Goal: Find specific page/section: Find specific page/section

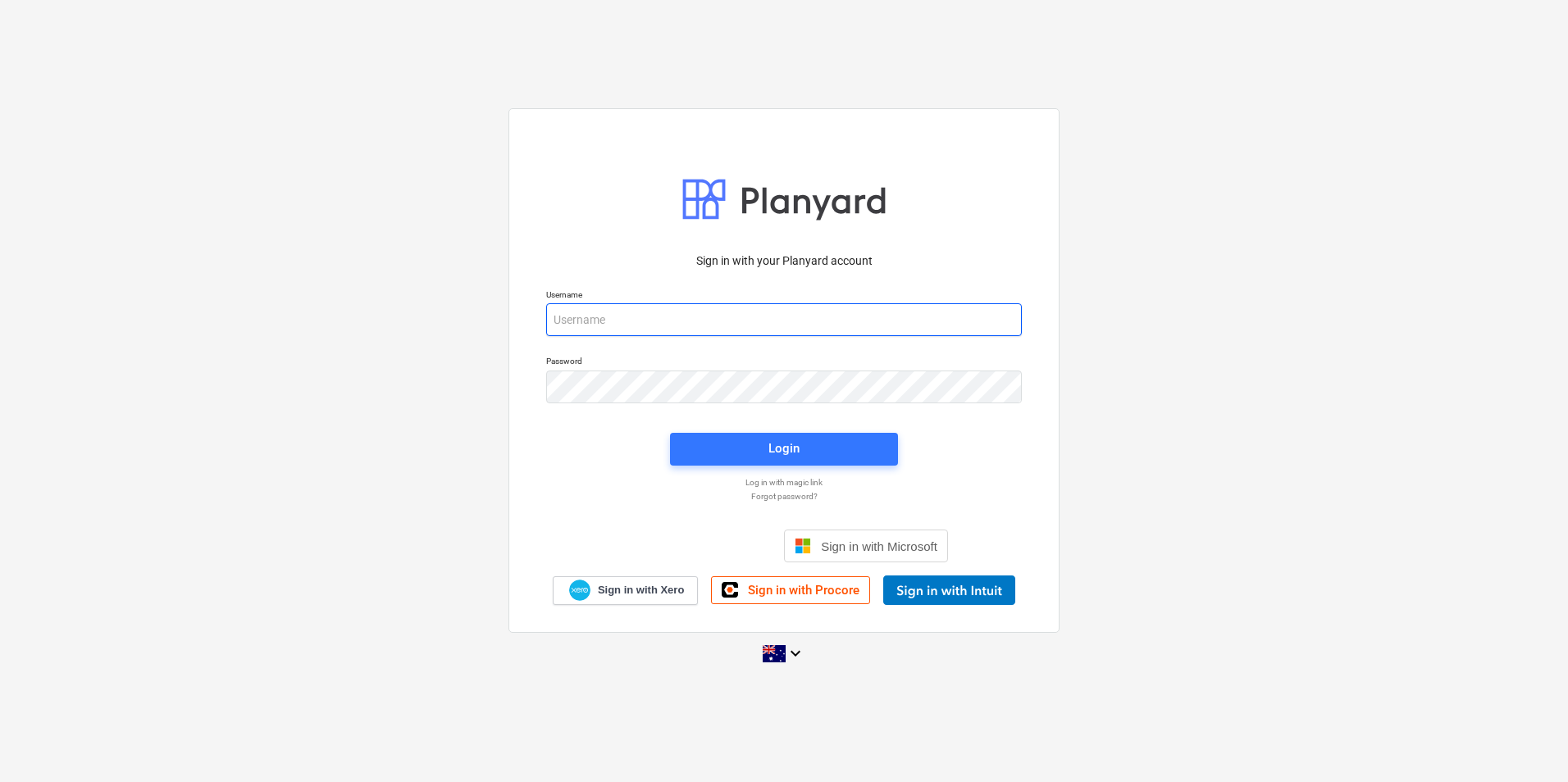
click at [735, 315] on input "email" at bounding box center [784, 319] width 475 height 33
type input "[EMAIL_ADDRESS][DOMAIN_NAME]"
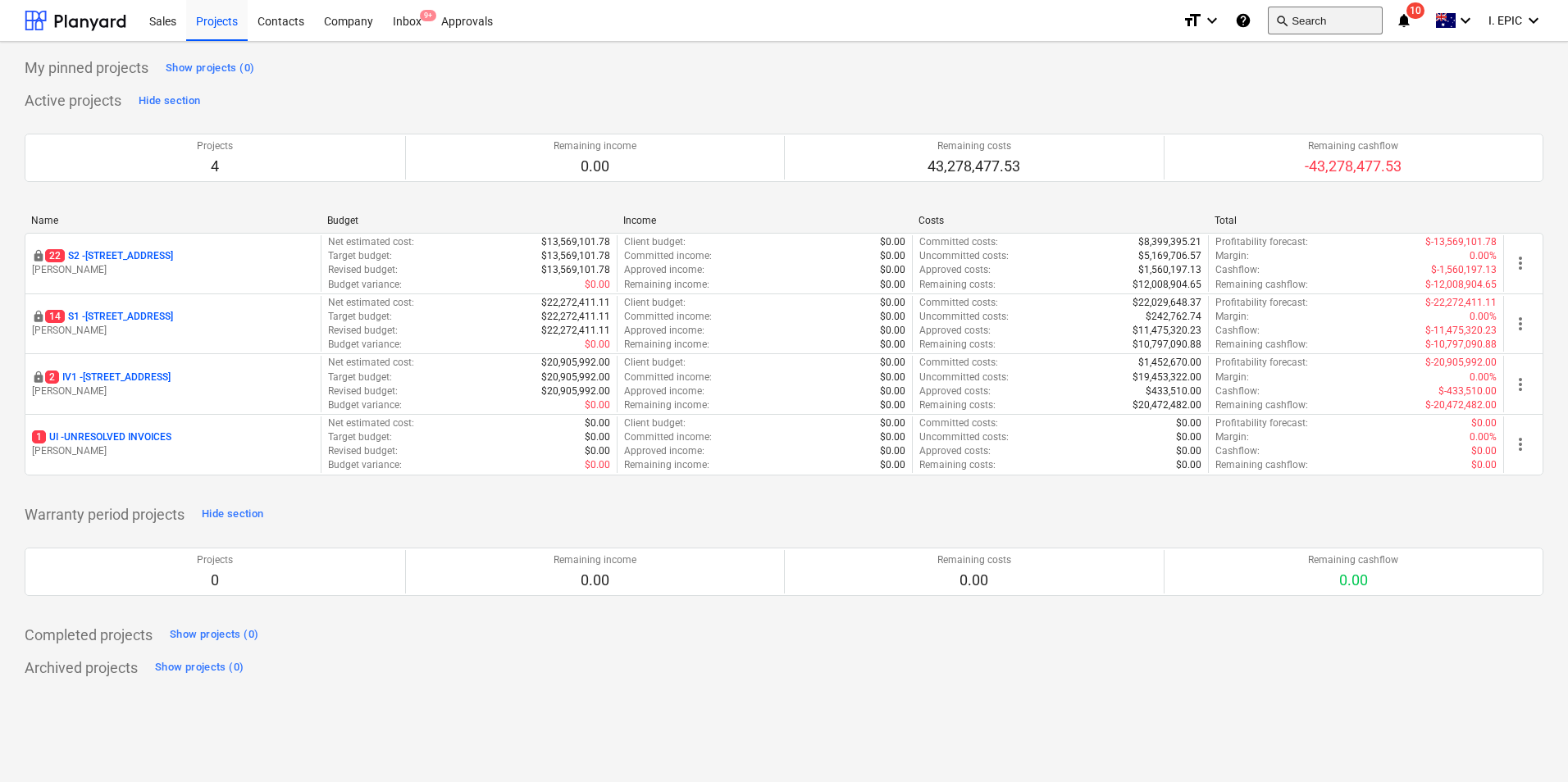
click at [1330, 15] on button "search Search" at bounding box center [1325, 20] width 115 height 28
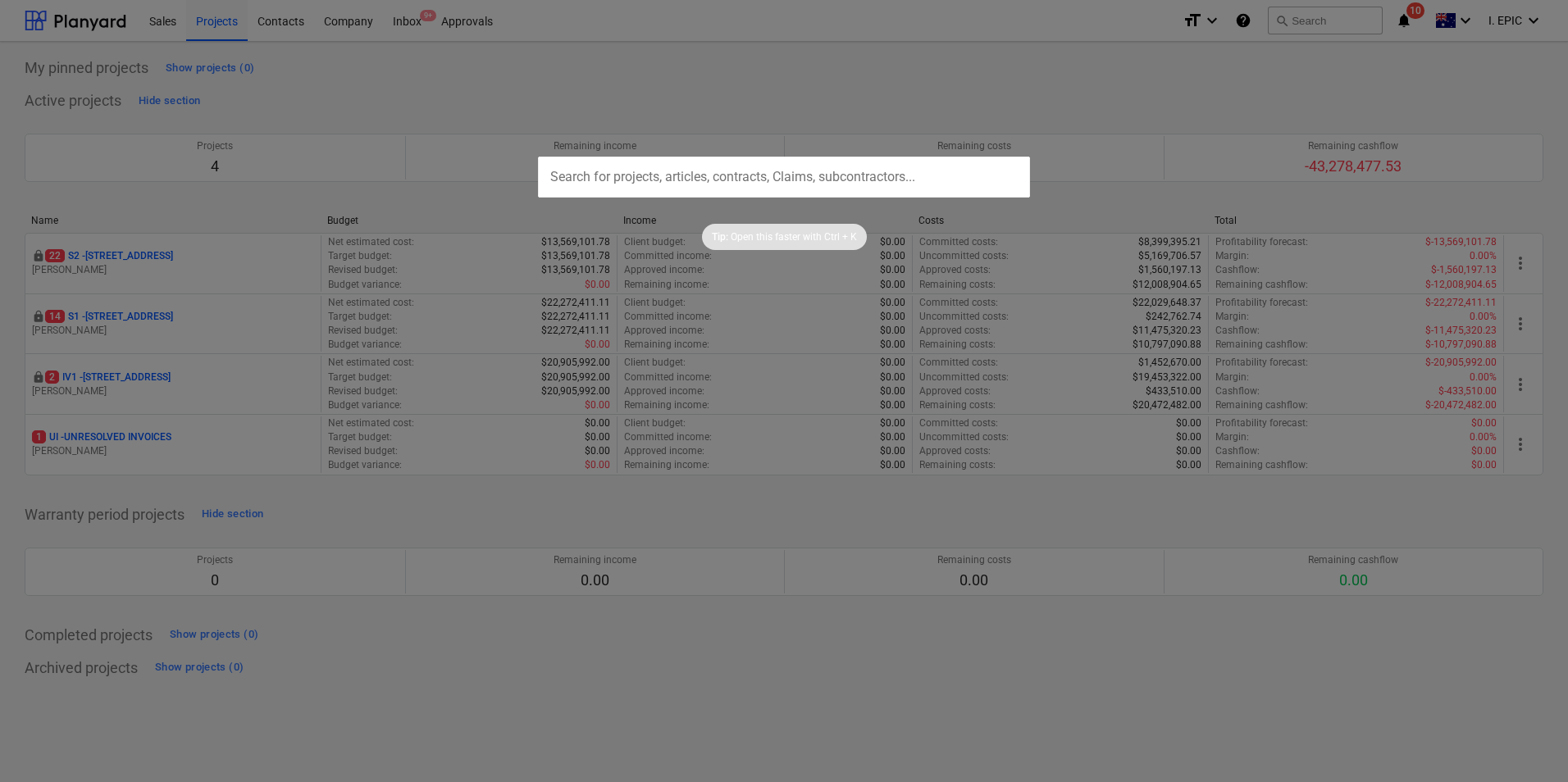
click at [771, 169] on input "text" at bounding box center [784, 177] width 492 height 41
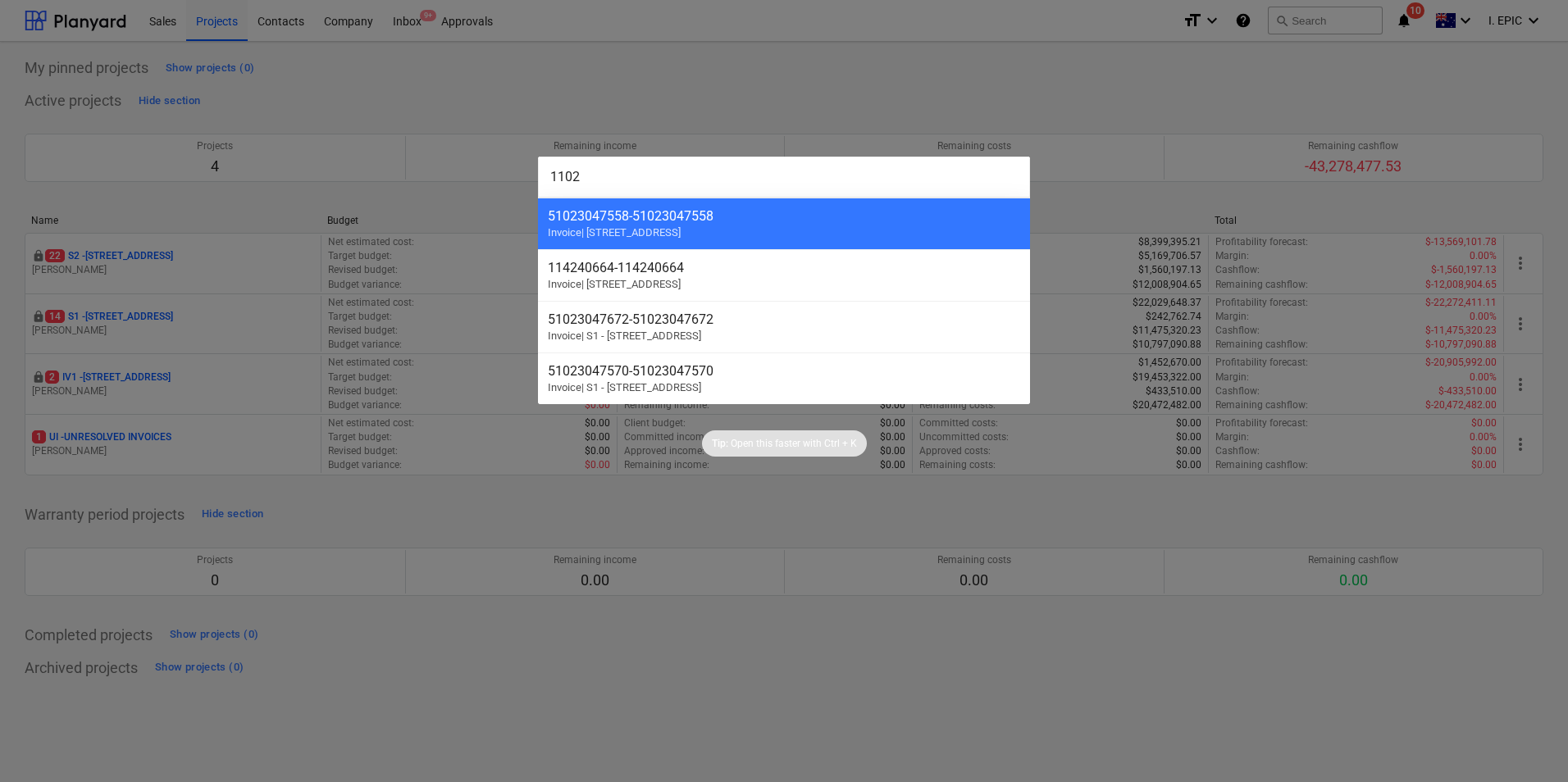
type input "11021"
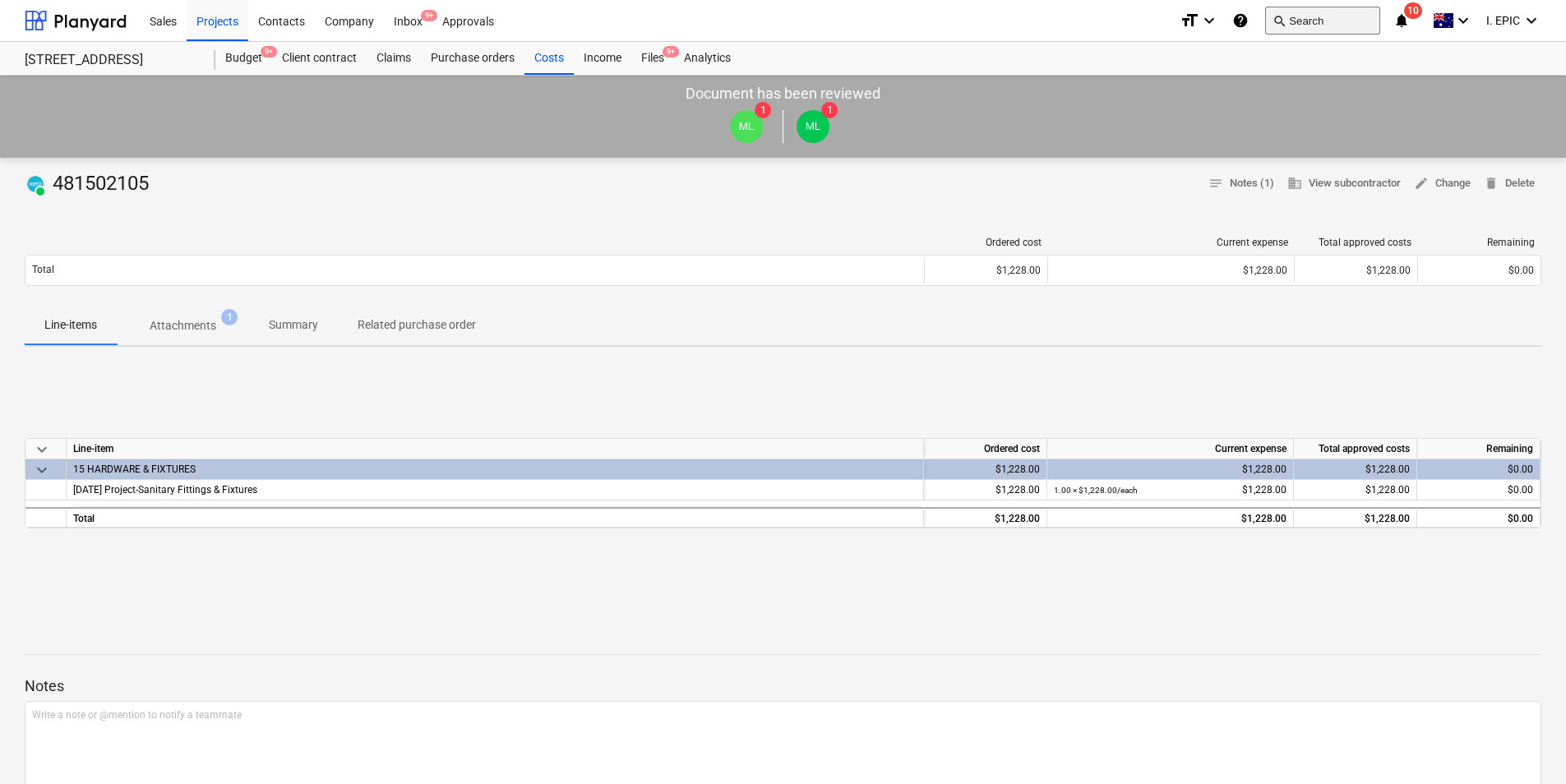
click at [1349, 14] on button "search Search" at bounding box center [1323, 20] width 115 height 28
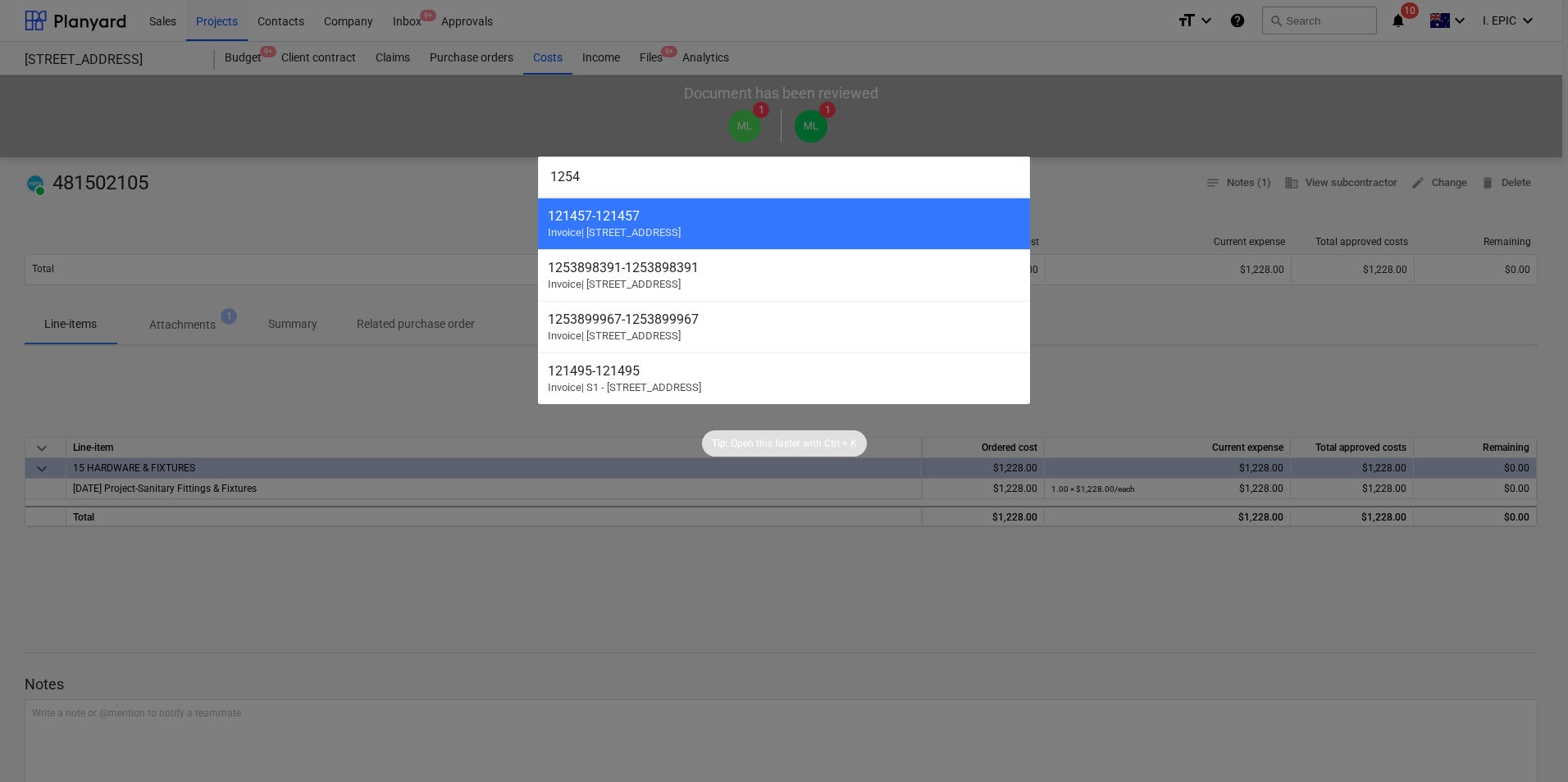
type input "12546"
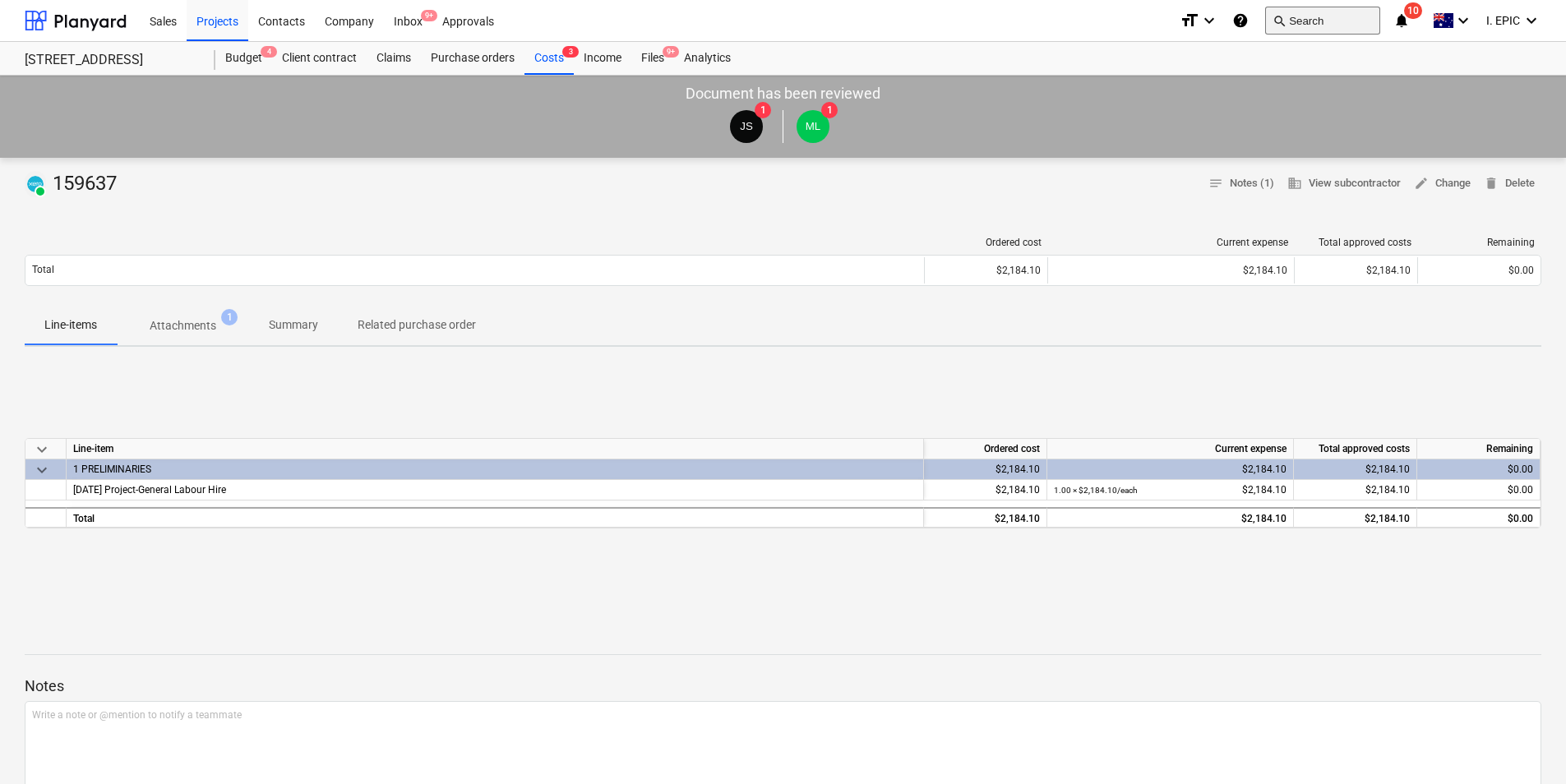
click at [1289, 15] on button "search Search" at bounding box center [1323, 20] width 115 height 28
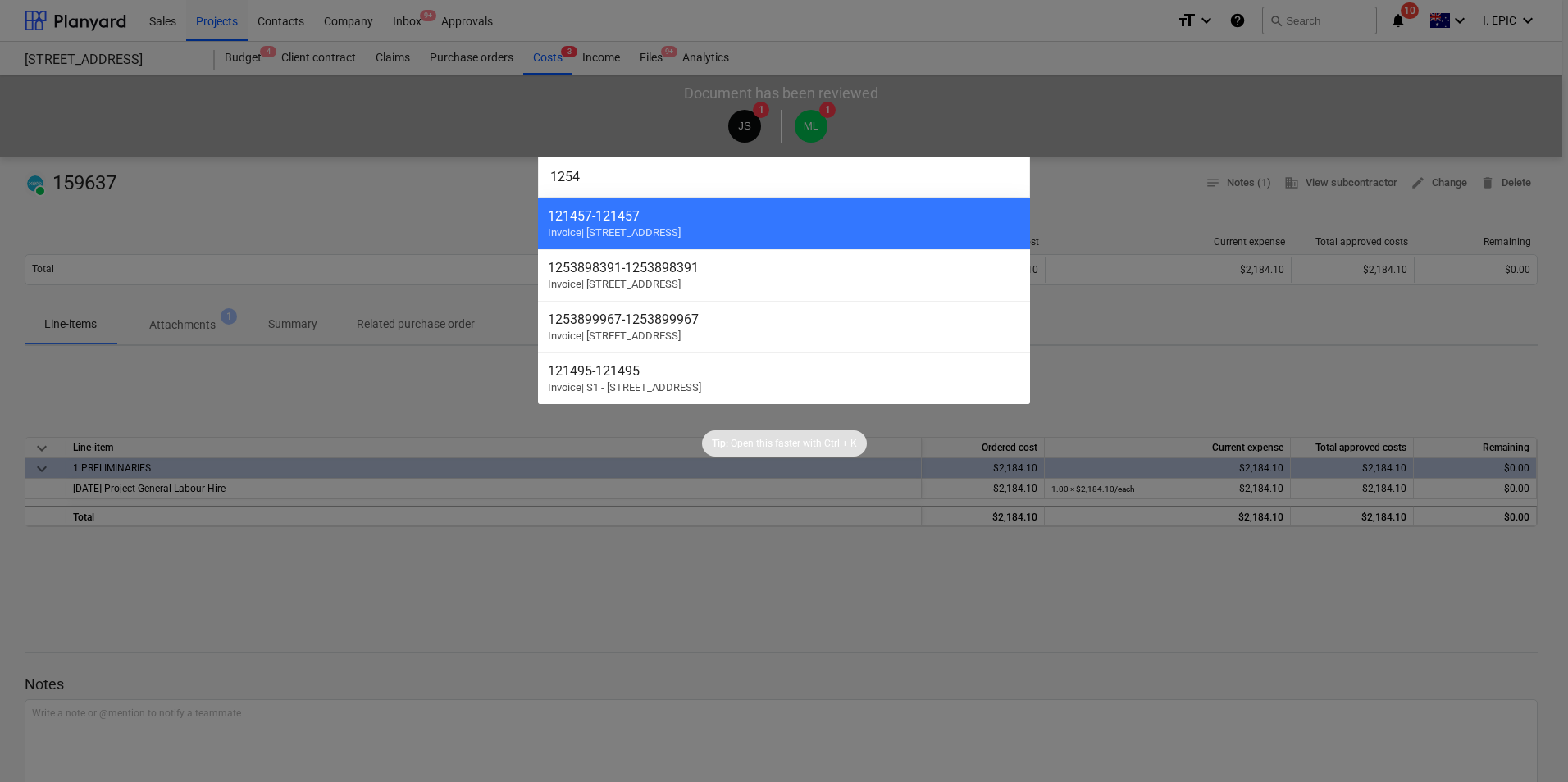
type input "12546"
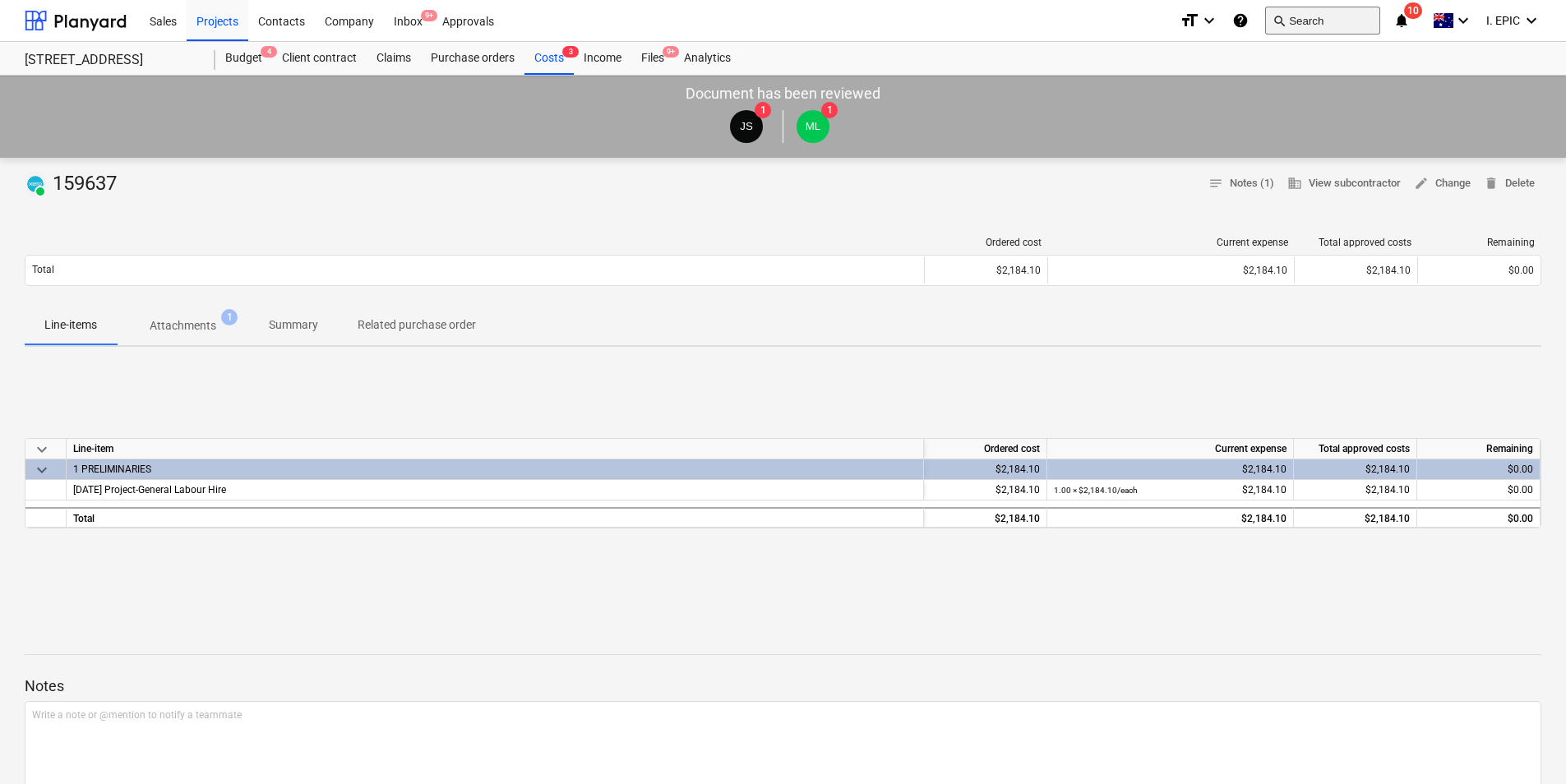
click at [1300, 11] on button "search Search" at bounding box center [1323, 20] width 115 height 28
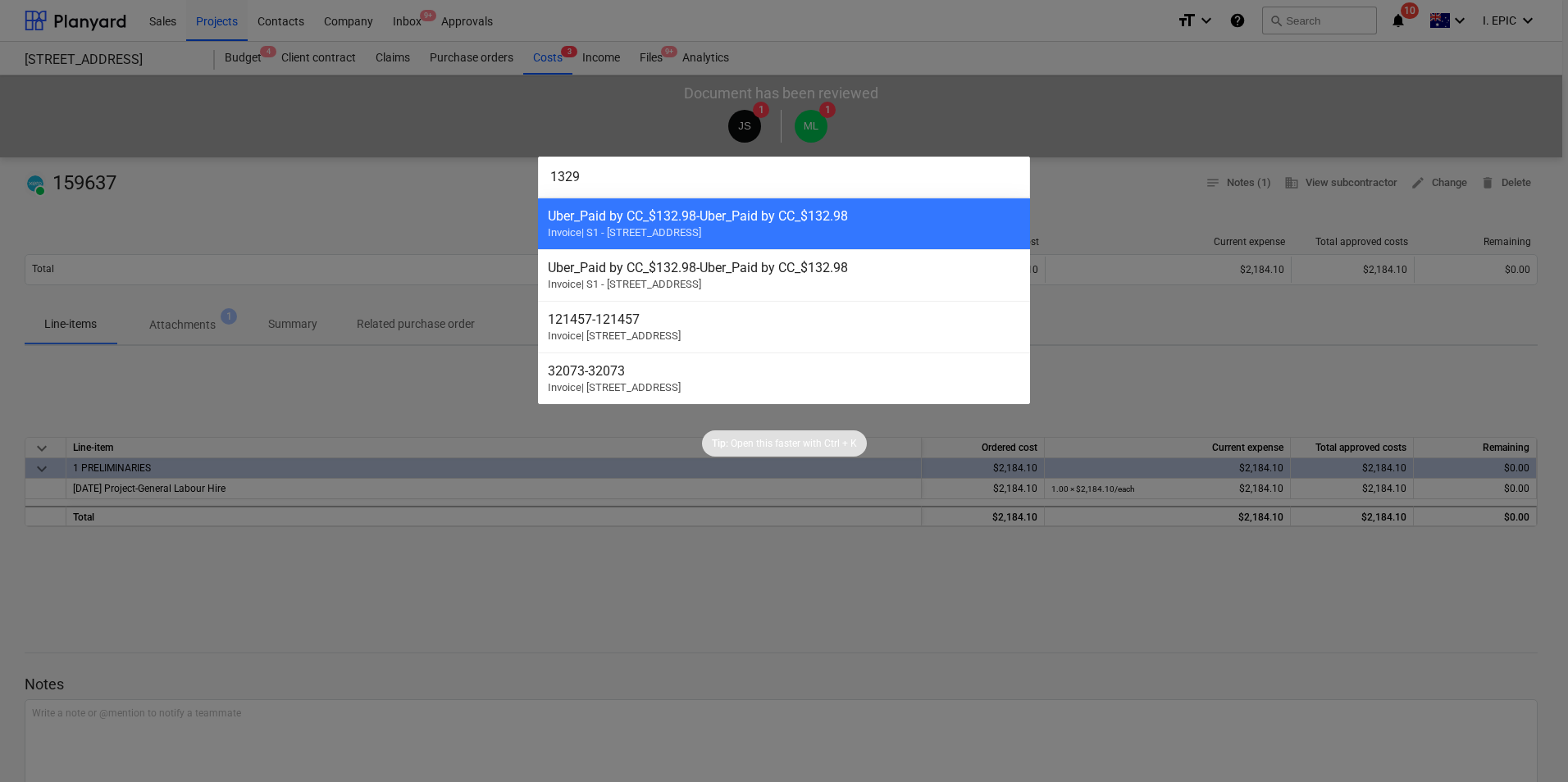
type input "13298"
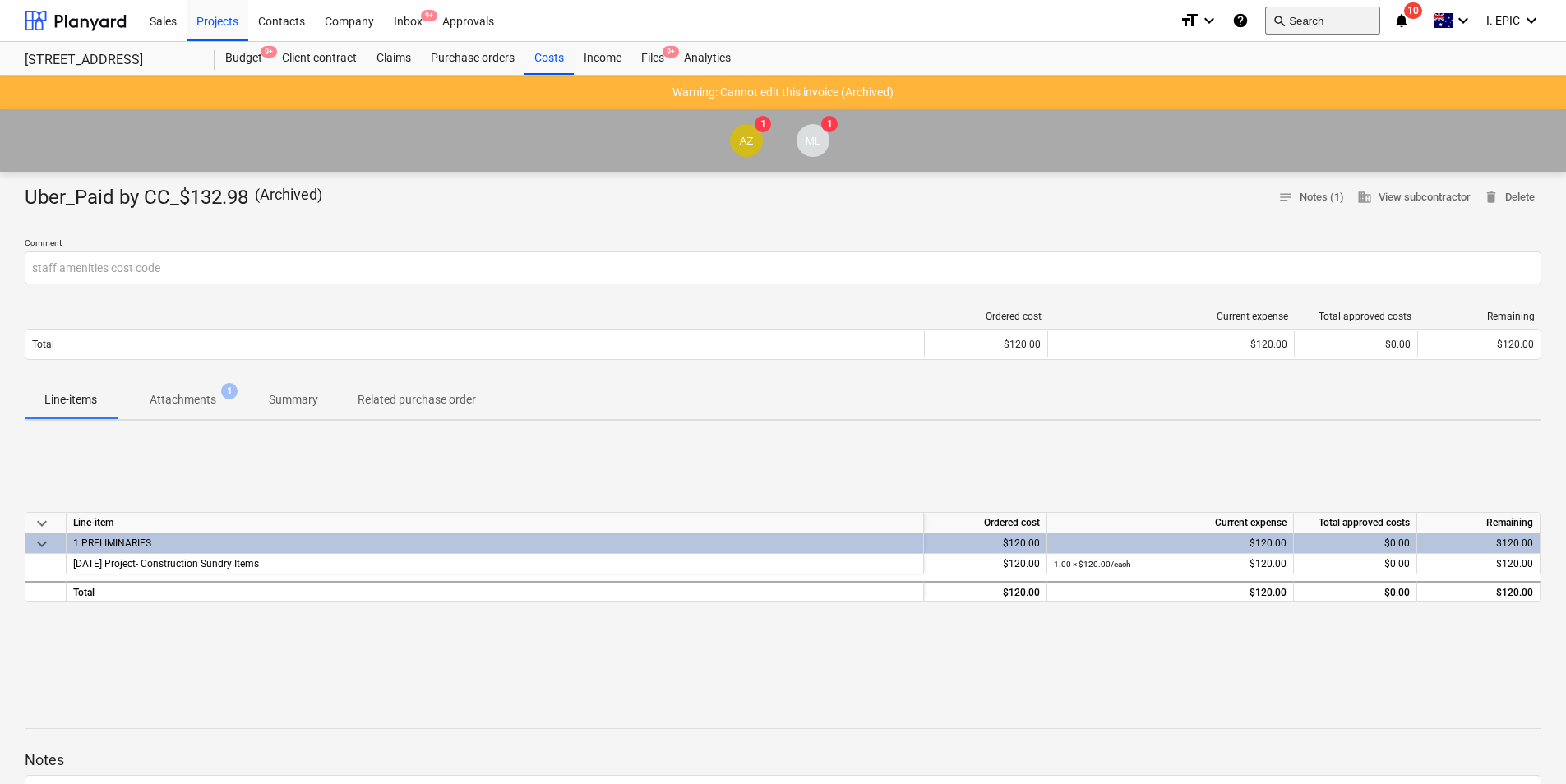
click at [1308, 17] on button "search Search" at bounding box center [1323, 20] width 115 height 28
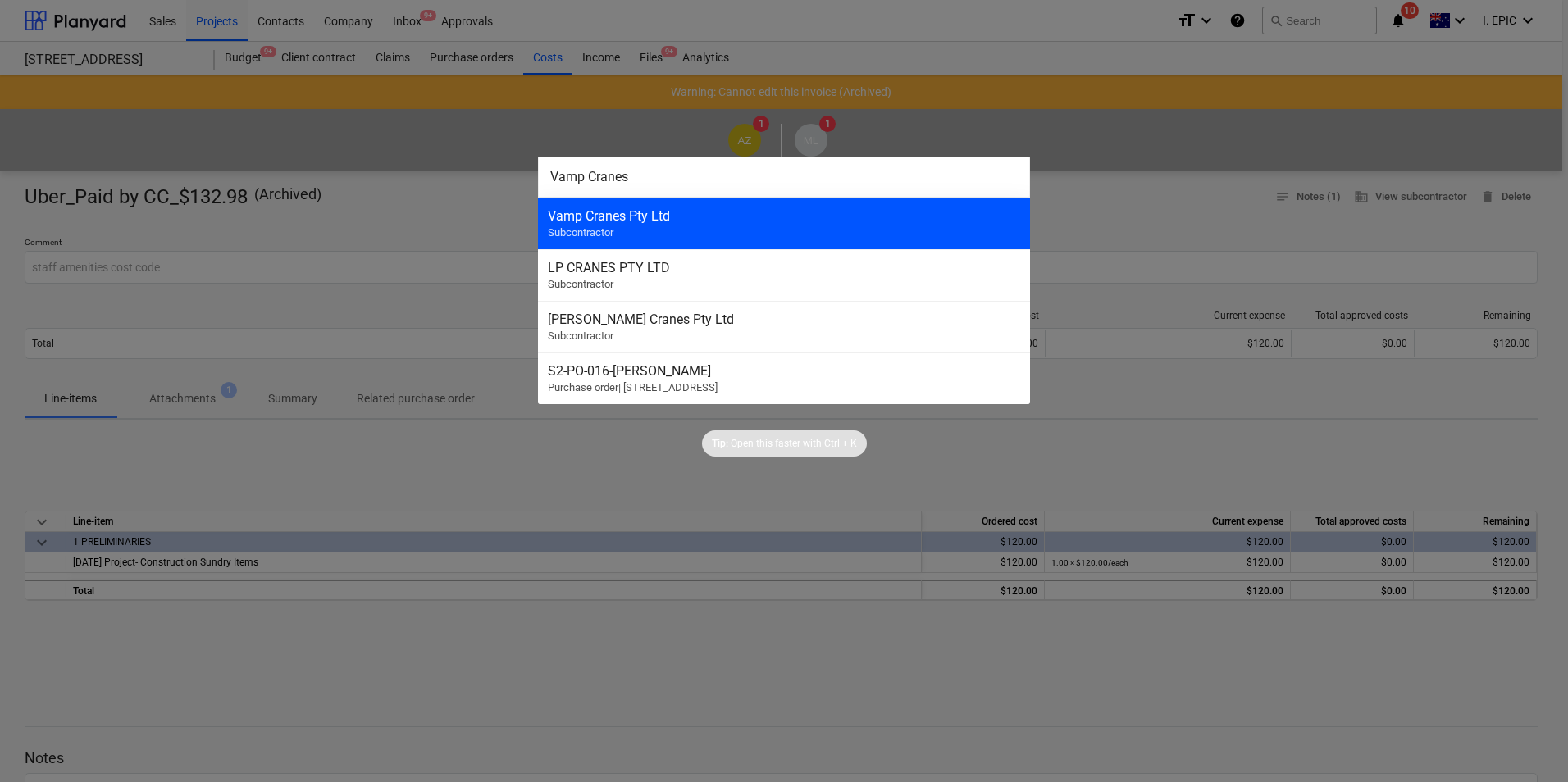
type input "Vamp Cranes"
click at [761, 209] on div "Vamp Cranes Pty Ltd" at bounding box center [784, 216] width 472 height 15
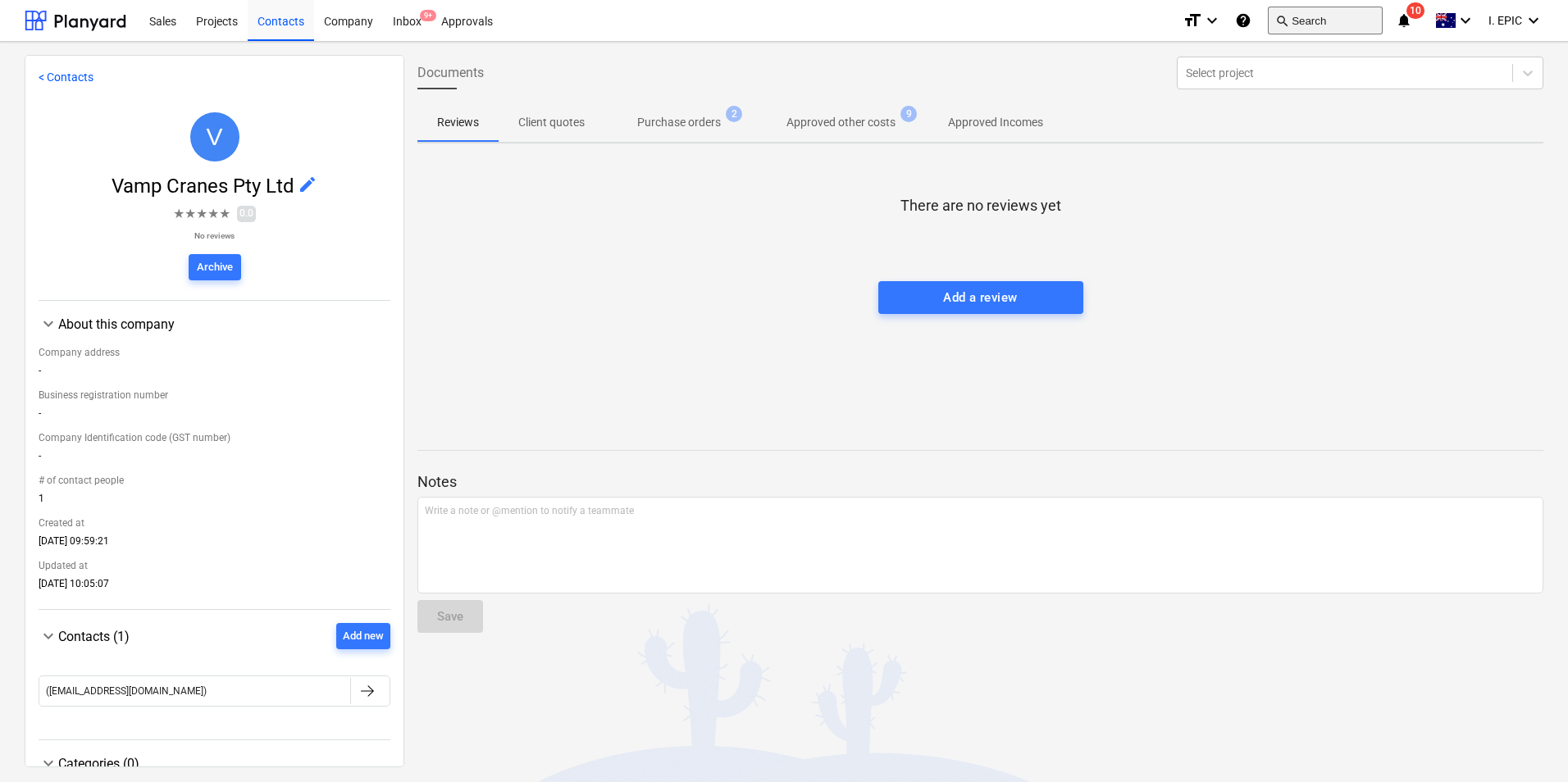
click at [1310, 26] on button "search Search" at bounding box center [1325, 20] width 115 height 28
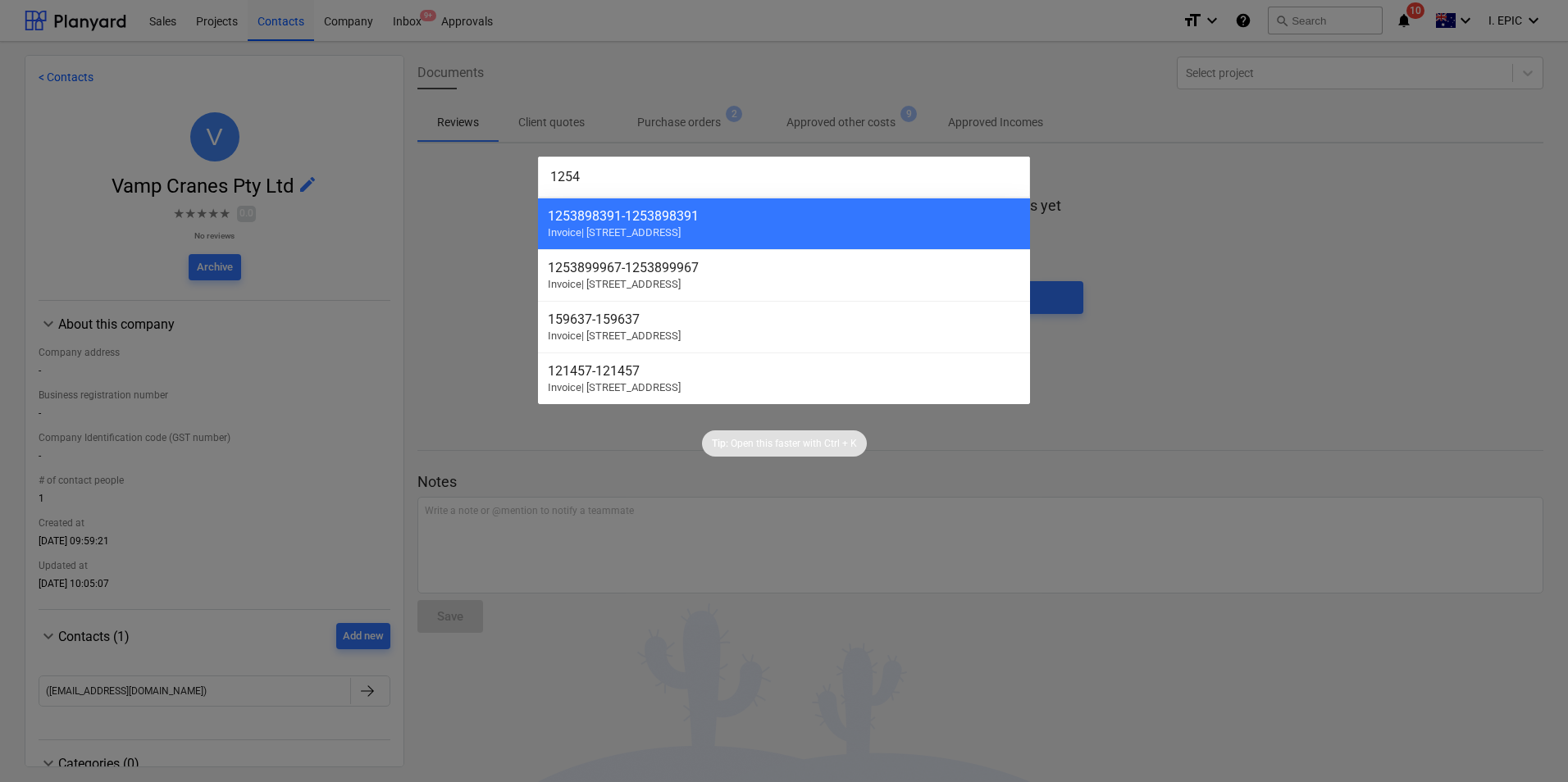
type input "12546"
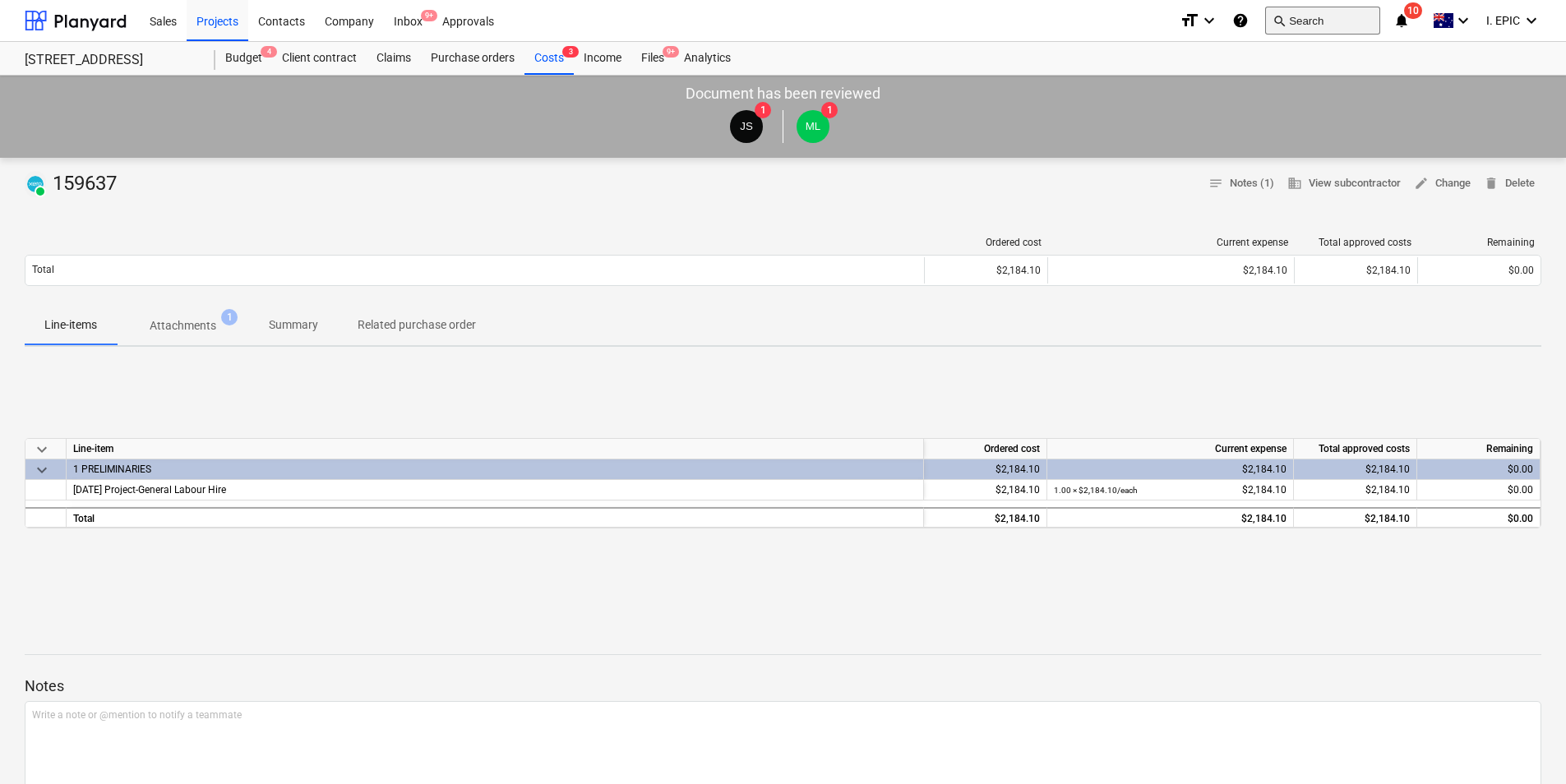
click at [1323, 17] on button "search Search" at bounding box center [1323, 20] width 115 height 28
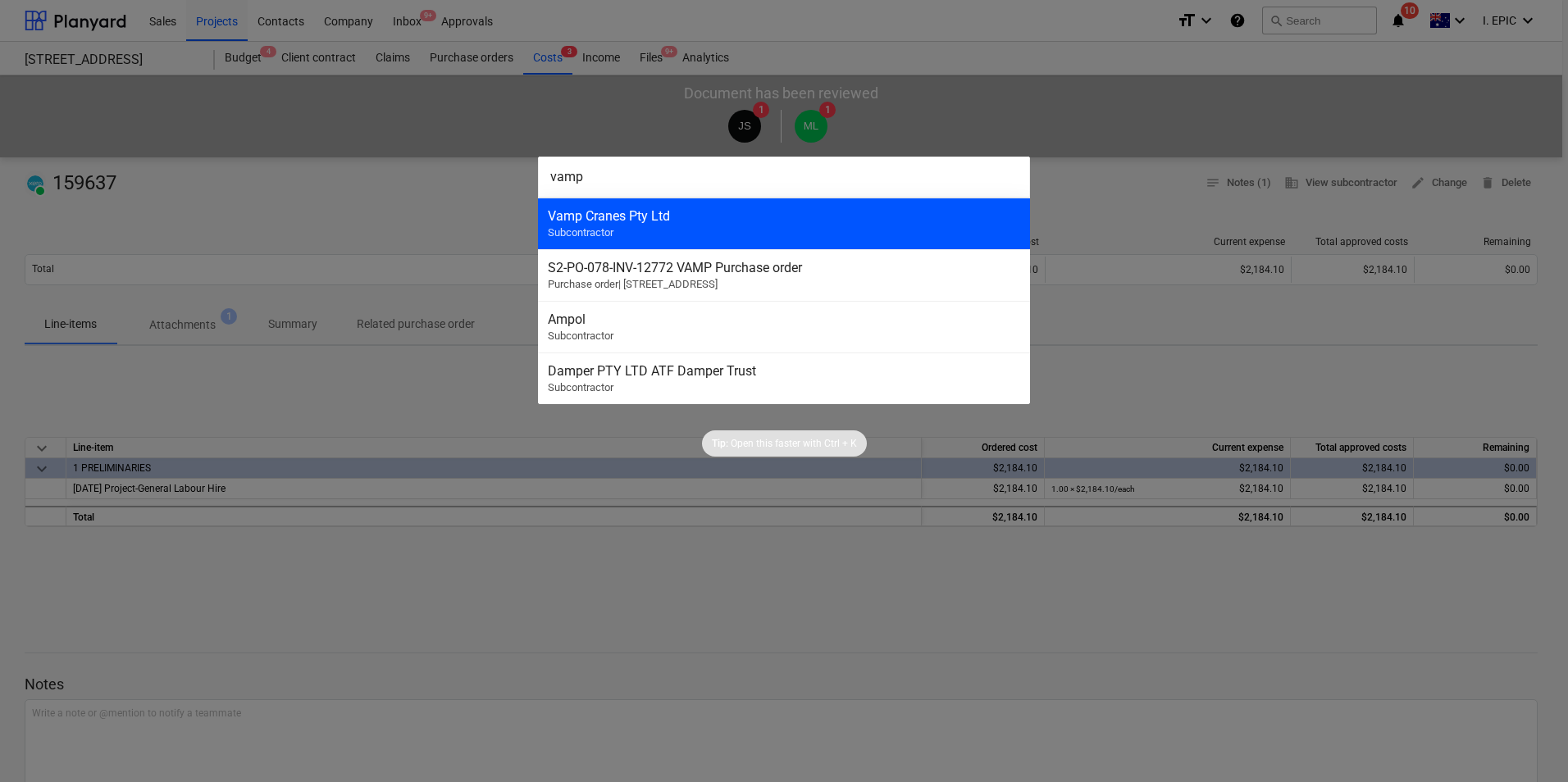
type input "vamp"
click at [736, 211] on div "Vamp Cranes Pty Ltd" at bounding box center [784, 216] width 472 height 15
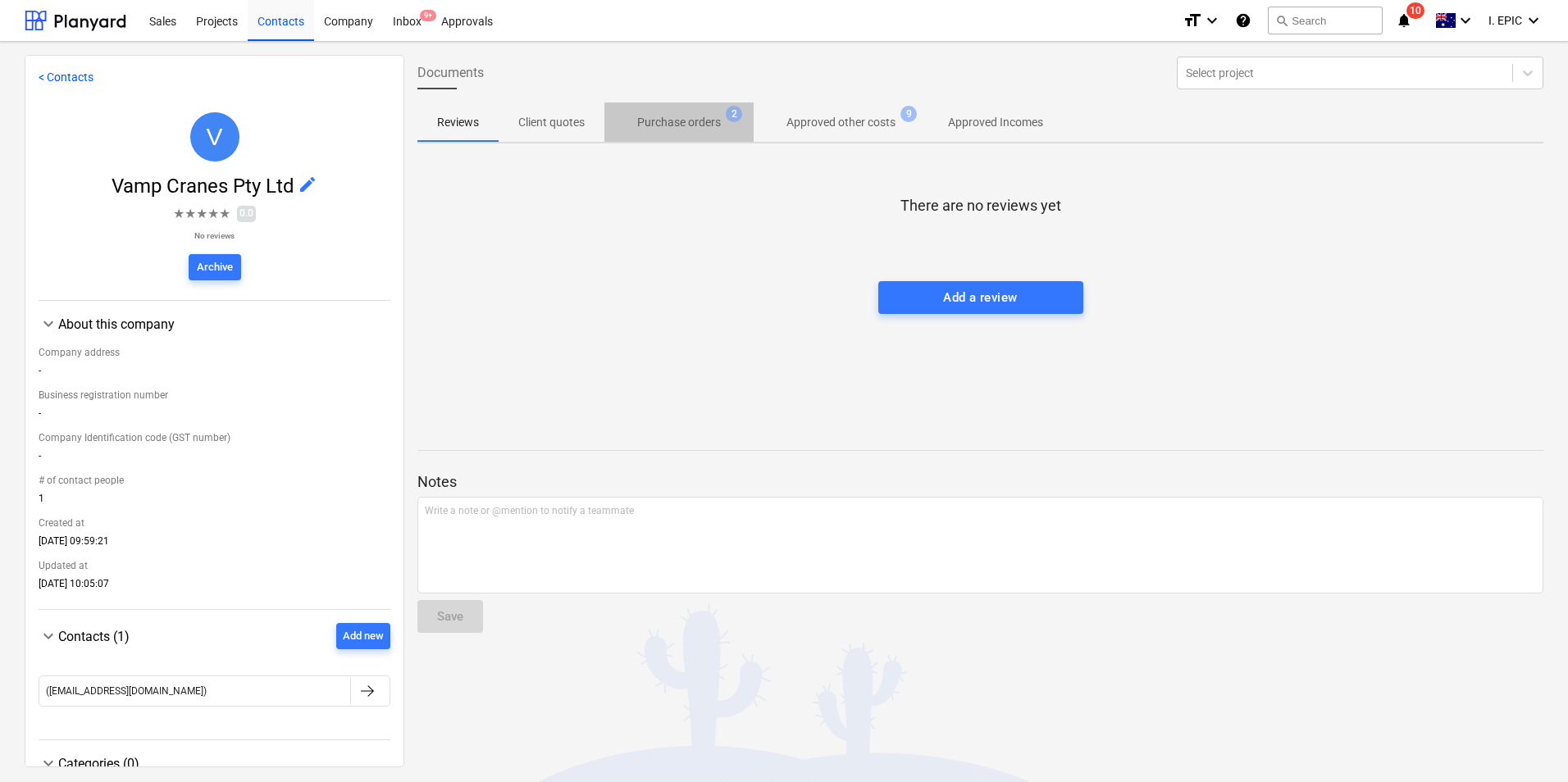
click at [699, 124] on p "Purchase orders" at bounding box center [679, 122] width 83 height 17
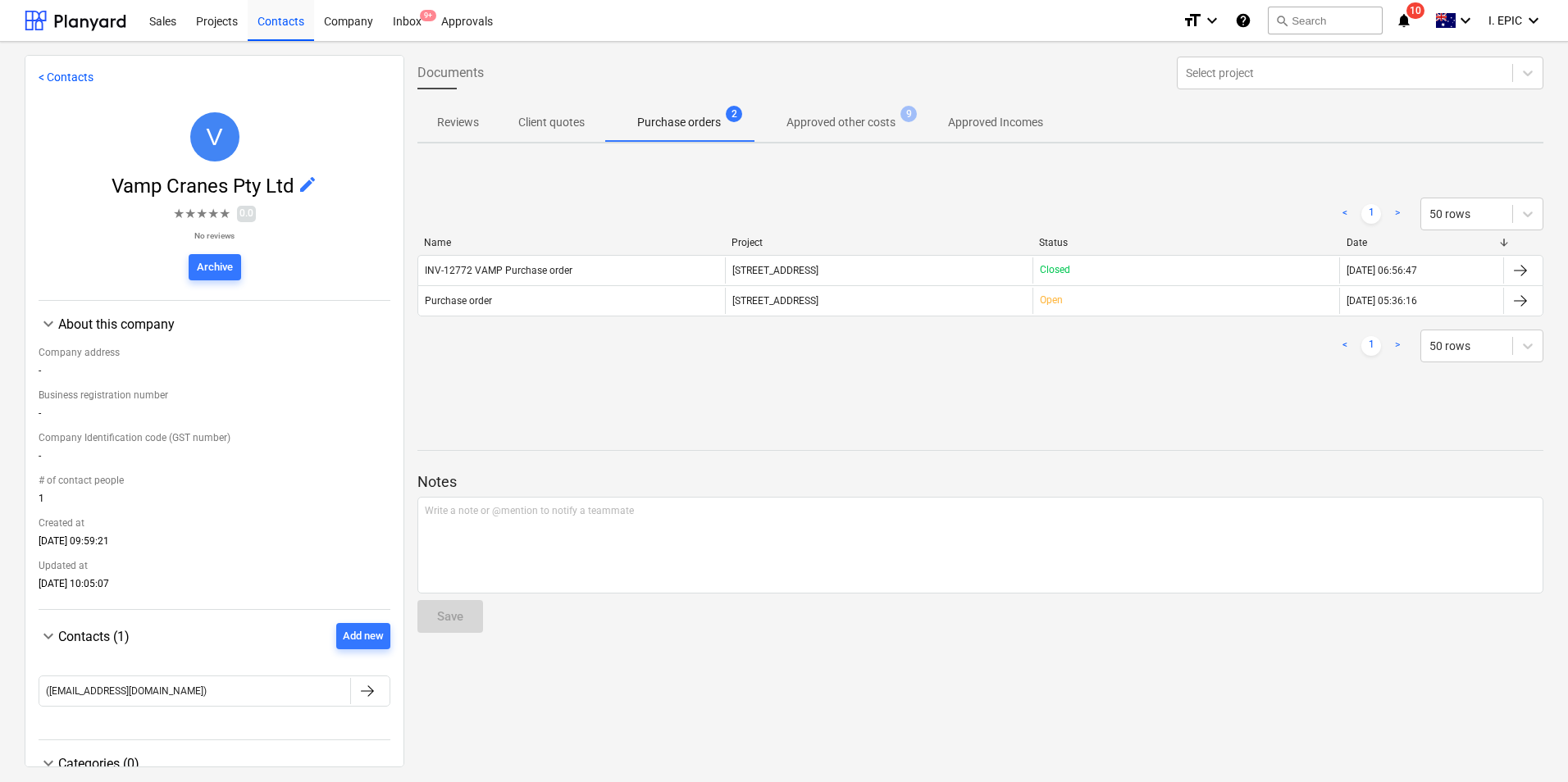
click at [825, 130] on p "Approved other costs" at bounding box center [840, 122] width 109 height 17
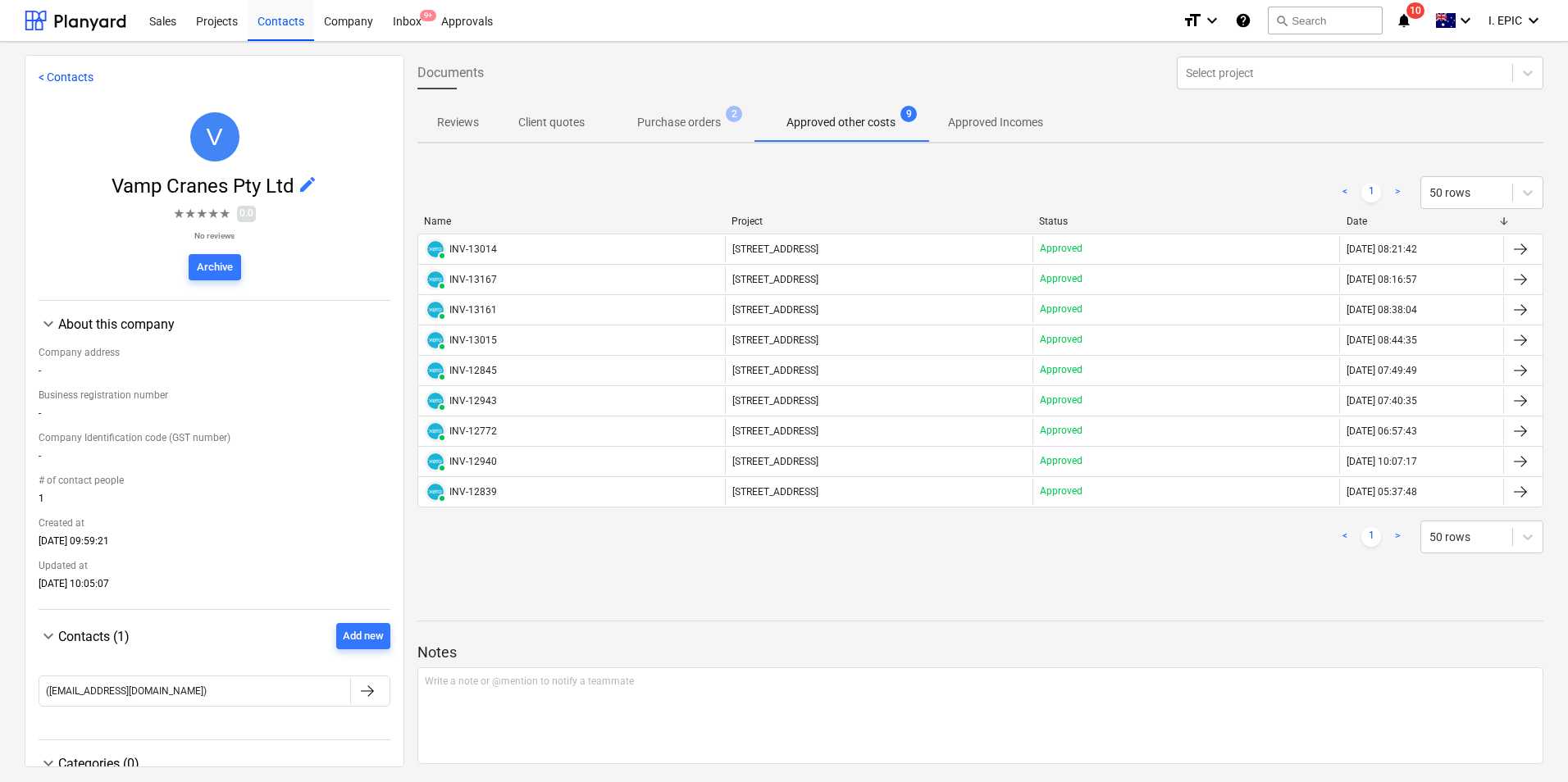
click at [666, 121] on p "Purchase orders" at bounding box center [679, 122] width 83 height 17
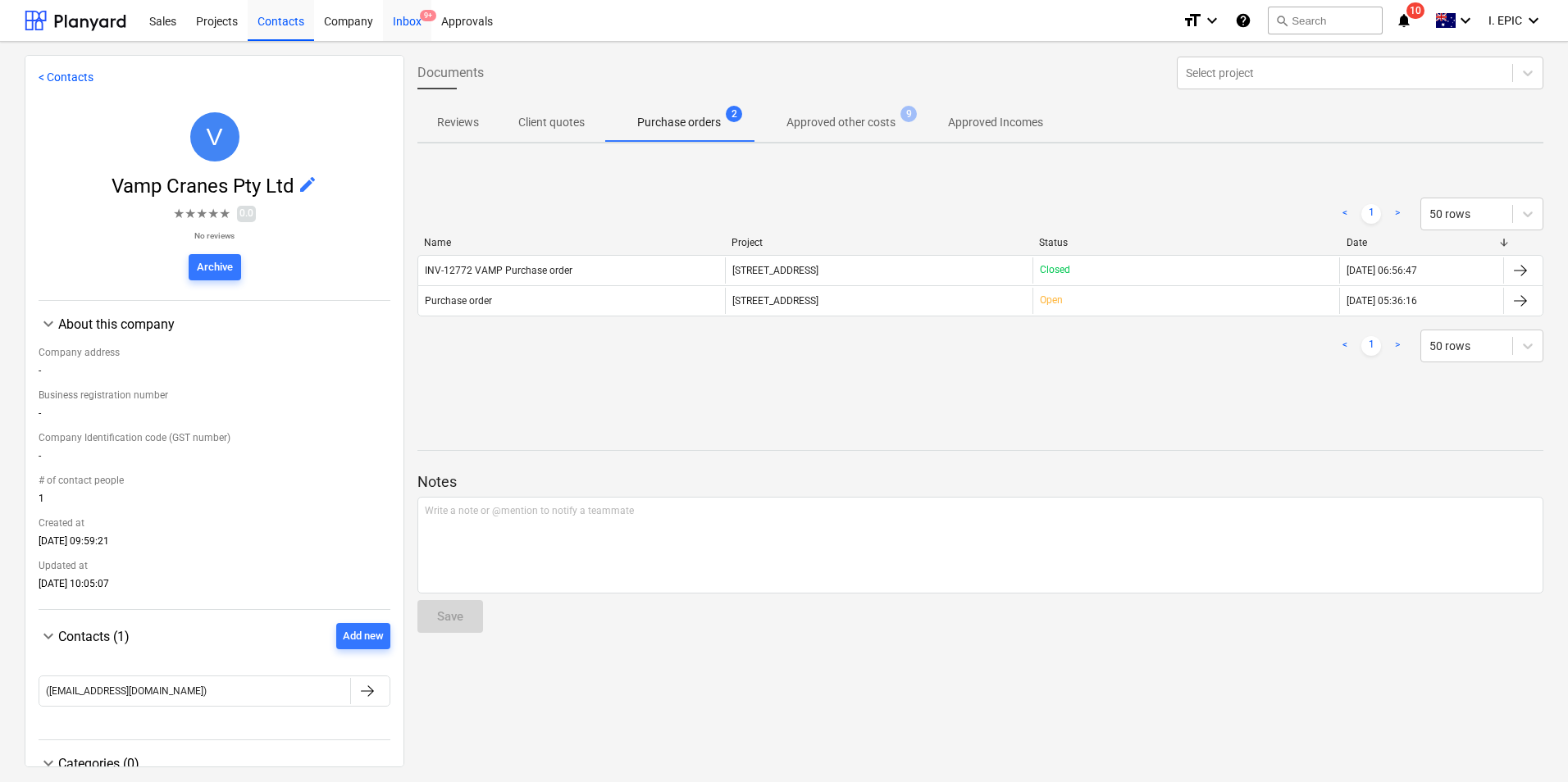
click at [409, 13] on div "Inbox 9+" at bounding box center [406, 20] width 48 height 42
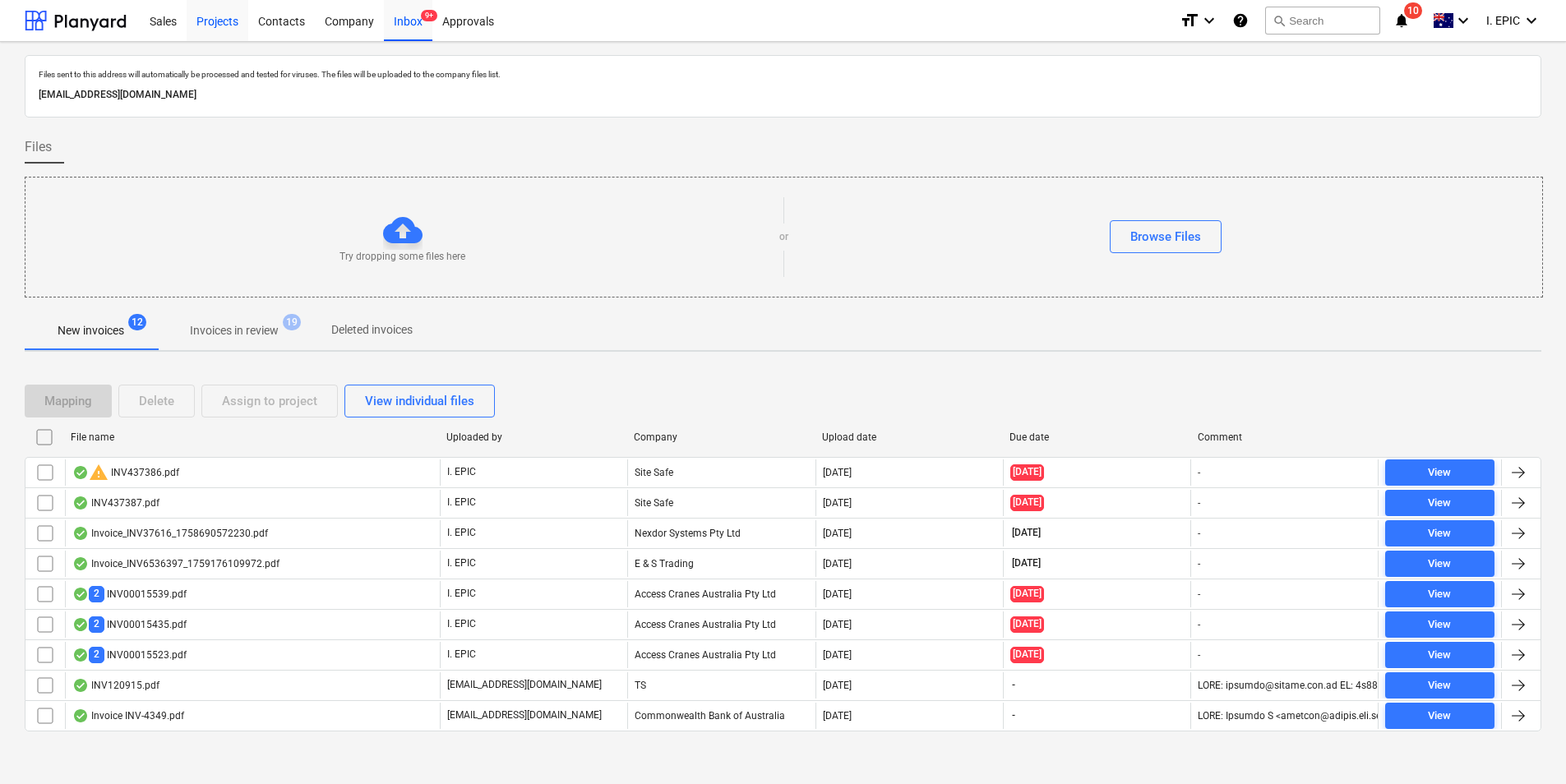
click at [204, 22] on div "Projects" at bounding box center [217, 20] width 62 height 42
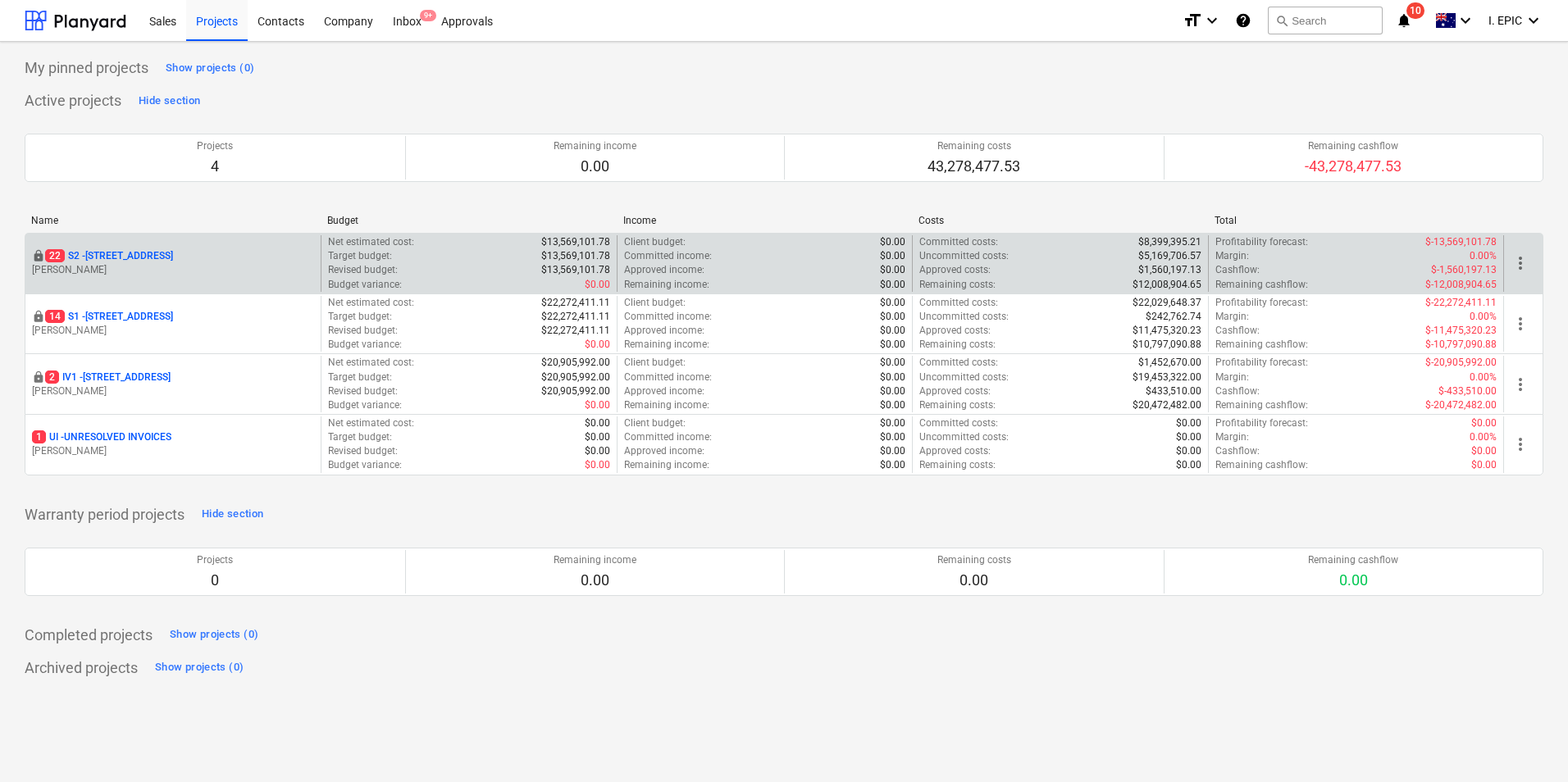
click at [172, 252] on p "[STREET_ADDRESS]" at bounding box center [109, 256] width 128 height 14
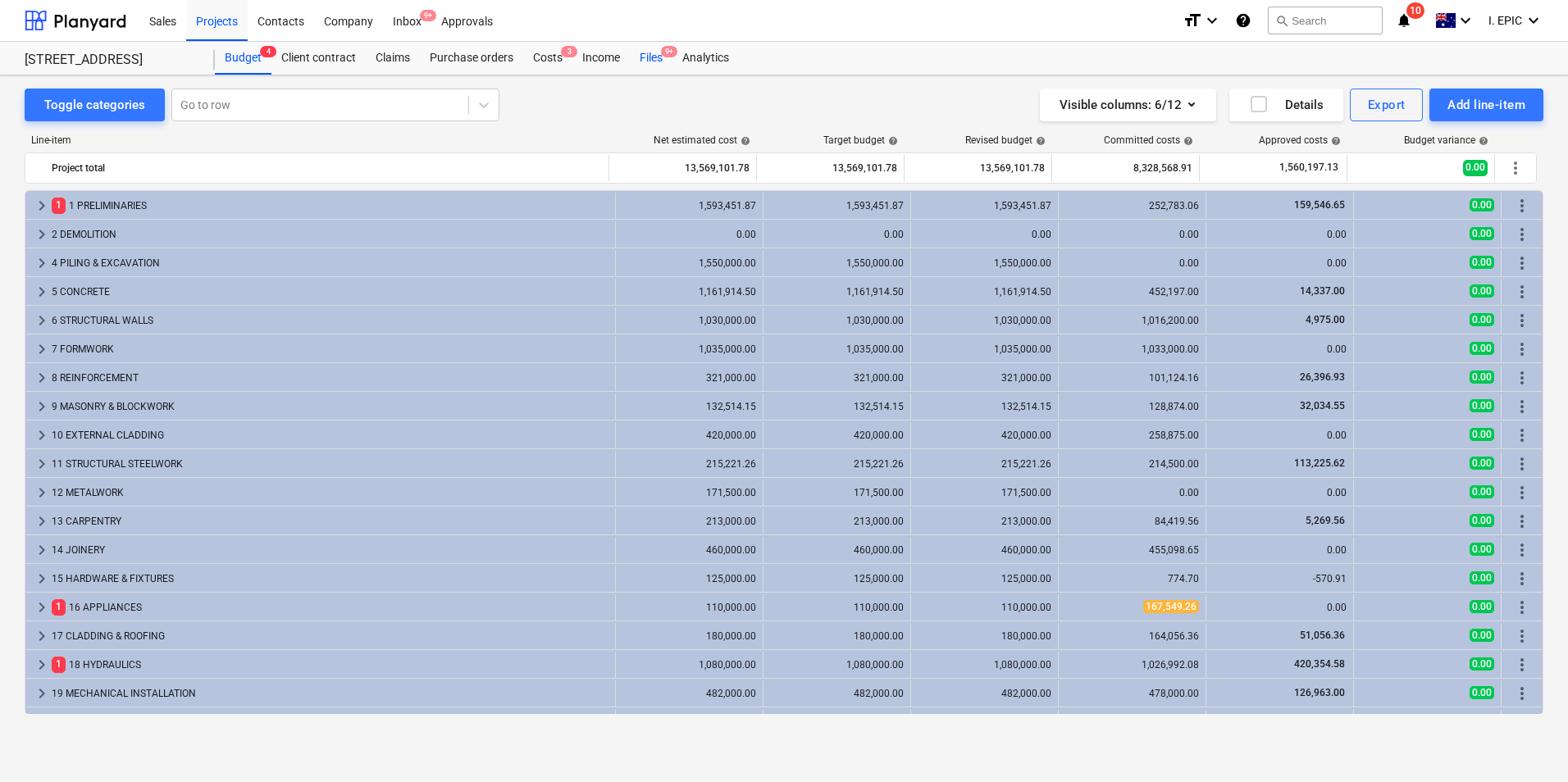
click at [643, 62] on div "Files 9+" at bounding box center [651, 58] width 43 height 33
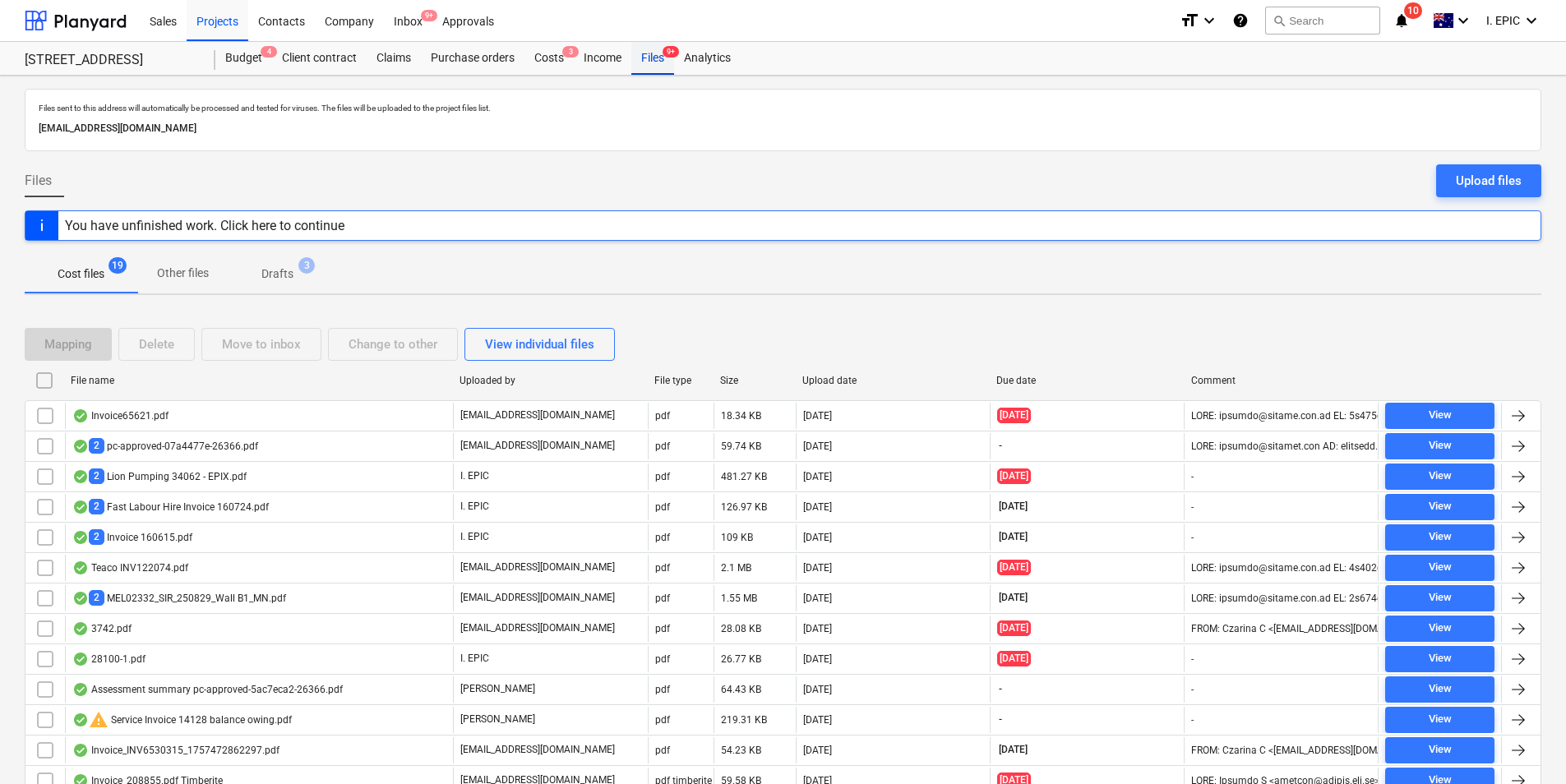
click at [649, 60] on div "Files 9+" at bounding box center [652, 58] width 43 height 33
click at [648, 58] on div "Files 9+" at bounding box center [652, 58] width 43 height 33
